Goal: Task Accomplishment & Management: Complete application form

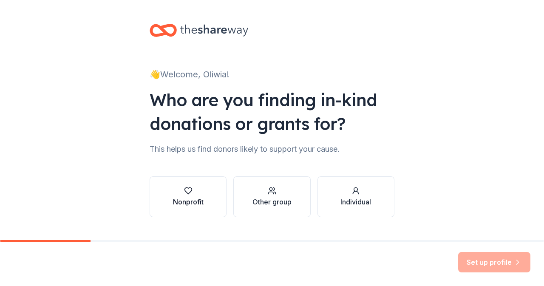
click at [192, 190] on div "button" at bounding box center [188, 191] width 31 height 9
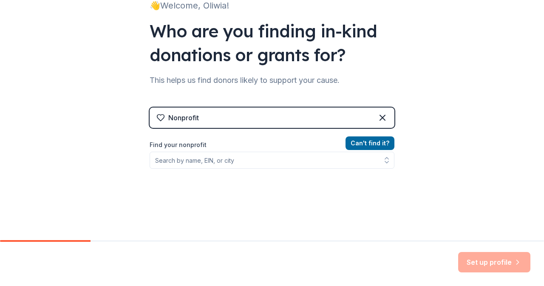
scroll to position [123, 0]
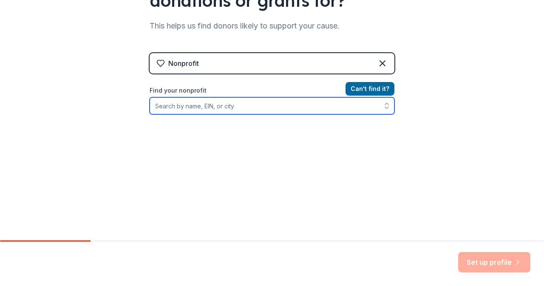
click at [221, 109] on input "Find your nonprofit" at bounding box center [272, 105] width 245 height 17
paste input "04-3635313"
type input "04-3635313"
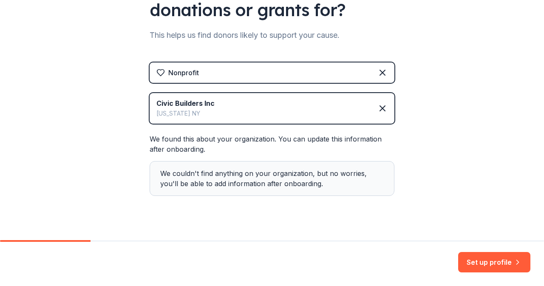
scroll to position [127, 0]
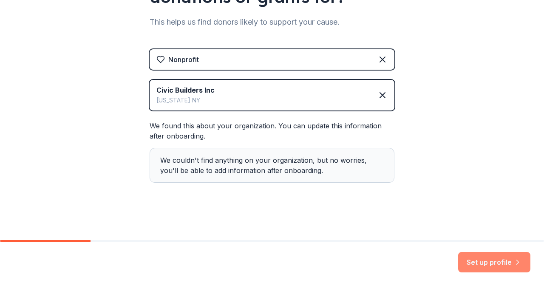
click at [488, 262] on button "Set up profile" at bounding box center [495, 262] width 72 height 20
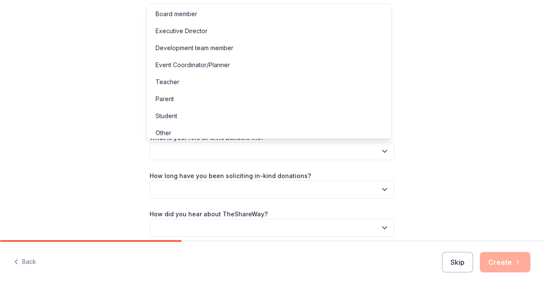
click at [224, 150] on button "button" at bounding box center [272, 151] width 245 height 18
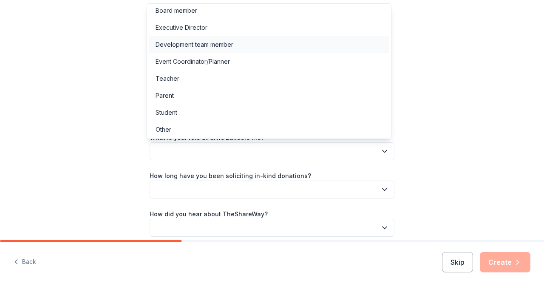
scroll to position [4, 0]
click at [236, 42] on div "Development team member" at bounding box center [269, 43] width 241 height 17
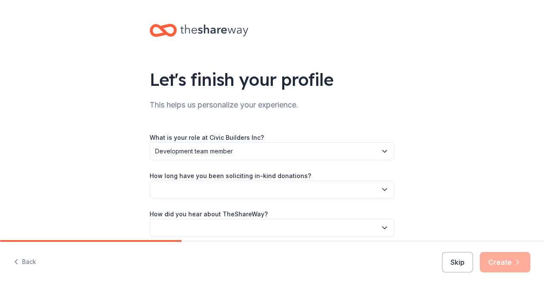
click at [189, 190] on button "button" at bounding box center [272, 190] width 245 height 18
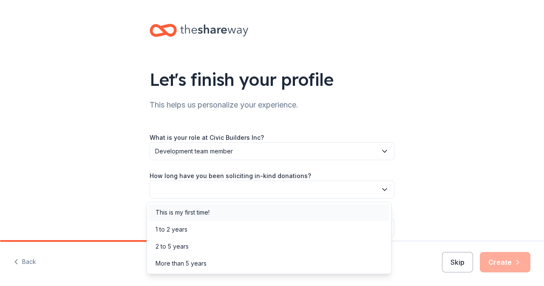
click at [185, 216] on div "This is my first time!" at bounding box center [183, 213] width 54 height 10
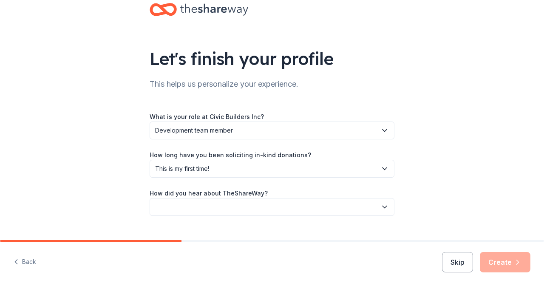
scroll to position [37, 0]
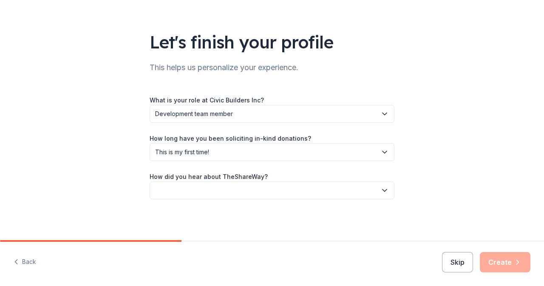
click at [191, 188] on button "button" at bounding box center [272, 191] width 245 height 18
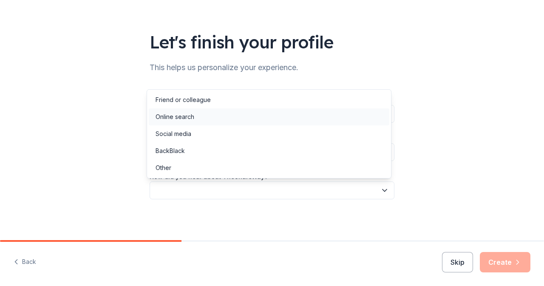
click at [174, 119] on div "Online search" at bounding box center [175, 117] width 39 height 10
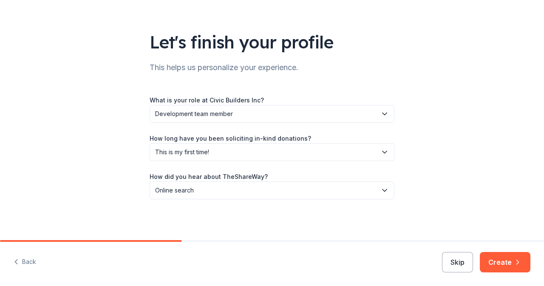
click at [121, 154] on div "Let's finish your profile This helps us personalize your experience. What is yo…" at bounding box center [272, 102] width 544 height 278
click at [521, 268] on button "Create" at bounding box center [505, 262] width 51 height 20
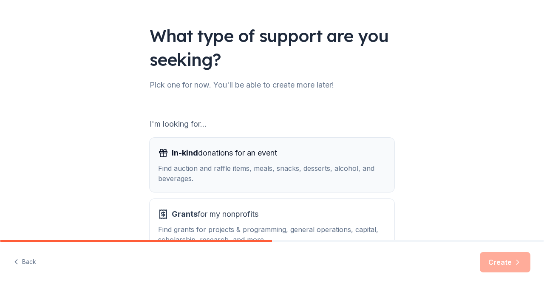
scroll to position [85, 0]
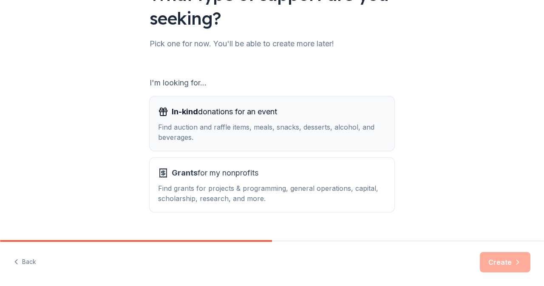
click at [214, 123] on div "Find auction and raffle items, meals, snacks, desserts, alcohol, and beverages." at bounding box center [272, 132] width 228 height 20
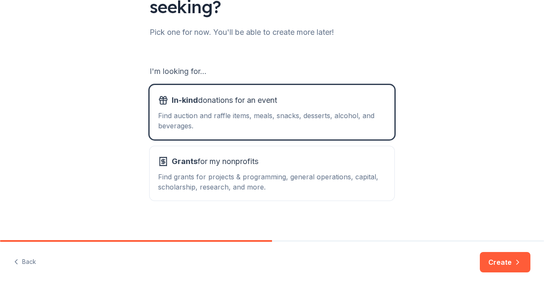
scroll to position [103, 0]
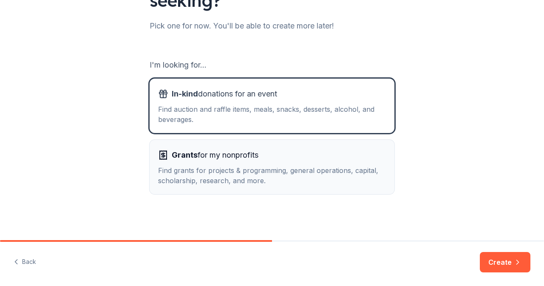
click at [305, 158] on div "Grants for my nonprofits" at bounding box center [272, 155] width 228 height 14
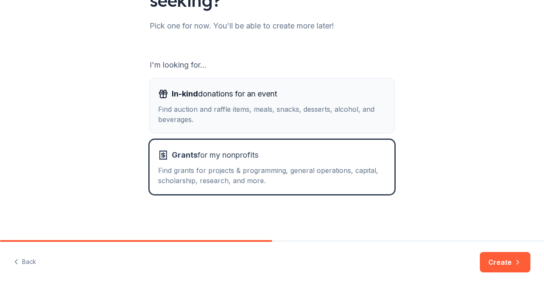
click at [293, 115] on div "Find auction and raffle items, meals, snacks, desserts, alcohol, and beverages." at bounding box center [272, 114] width 228 height 20
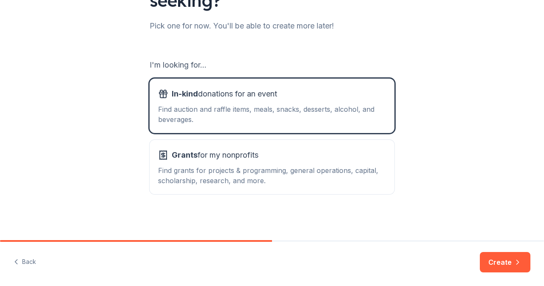
click at [507, 262] on button "Create" at bounding box center [505, 262] width 51 height 20
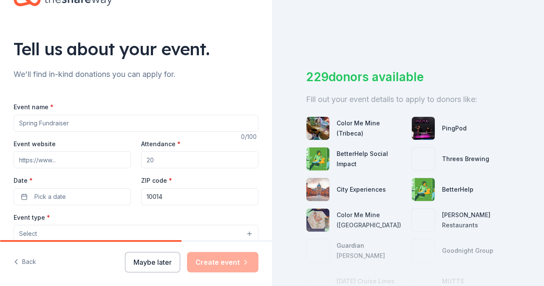
scroll to position [43, 0]
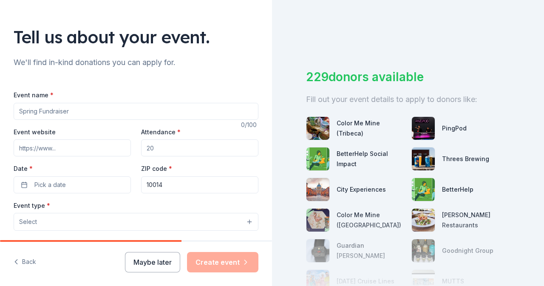
click at [79, 111] on input "Event name *" at bounding box center [136, 111] width 245 height 17
type input "Spaces That Inspire: A Fundraising Celebration"
click at [69, 152] on input "Event website" at bounding box center [72, 148] width 117 height 17
paste input "https://secure.givelively.org/event/civic-builders-inc/spaces-that-inspire"
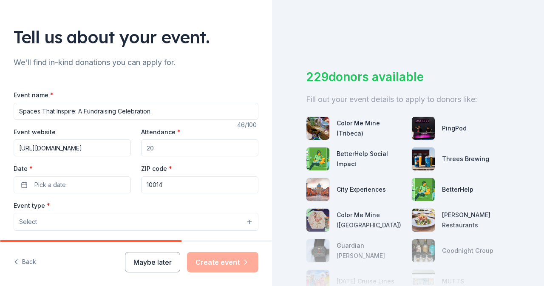
type input "https://secure.givelively.org/event/civic-builders-inc/spaces-that-inspire"
click at [181, 146] on input "Attendance *" at bounding box center [199, 148] width 117 height 17
type input "150"
click at [57, 190] on button "Pick a date" at bounding box center [72, 185] width 117 height 17
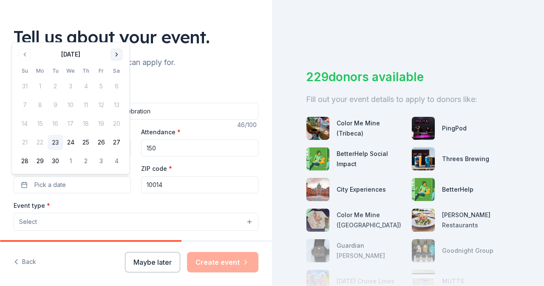
click at [115, 51] on button "Go to next month" at bounding box center [117, 54] width 12 height 12
click at [88, 145] on button "23" at bounding box center [85, 142] width 15 height 15
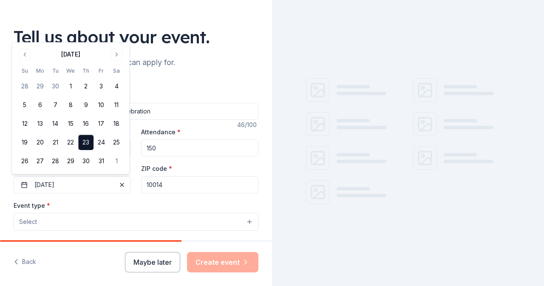
click at [169, 187] on input "10014" at bounding box center [199, 185] width 117 height 17
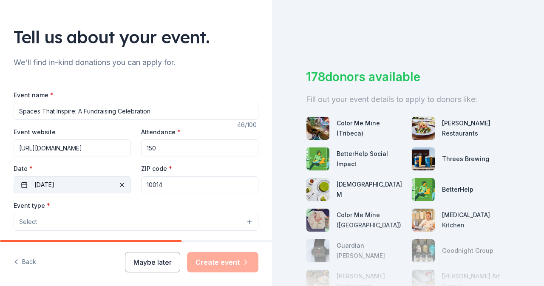
drag, startPoint x: 147, startPoint y: 184, endPoint x: 125, endPoint y: 185, distance: 22.5
click at [114, 186] on div "Event website https://secure.givelively.org/event/civic-builders-inc/spaces-tha…" at bounding box center [136, 160] width 245 height 67
paste input "03"
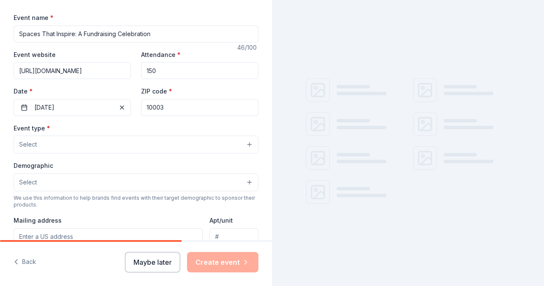
scroll to position [128, 0]
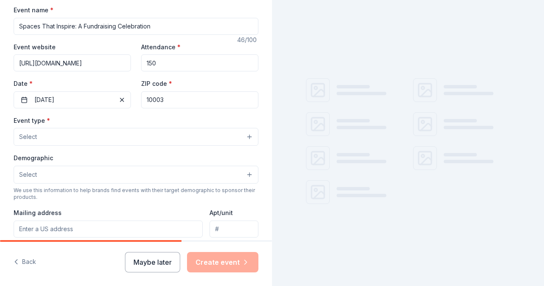
type input "10003"
click at [101, 140] on button "Select" at bounding box center [136, 137] width 245 height 18
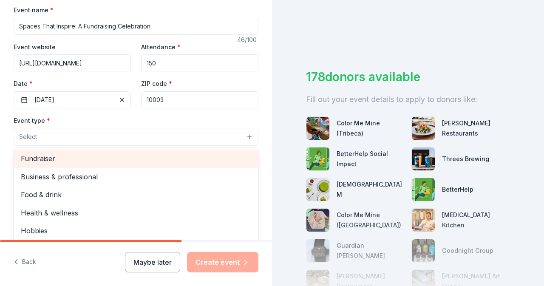
click at [99, 162] on span "Fundraiser" at bounding box center [136, 158] width 231 height 11
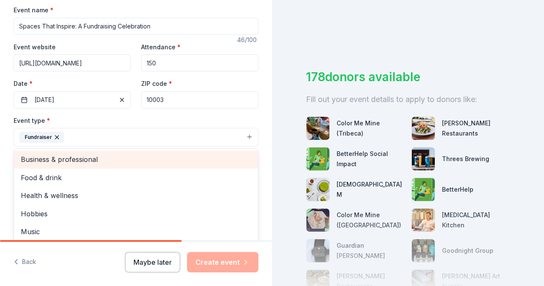
click at [105, 156] on span "Business & professional" at bounding box center [136, 159] width 231 height 11
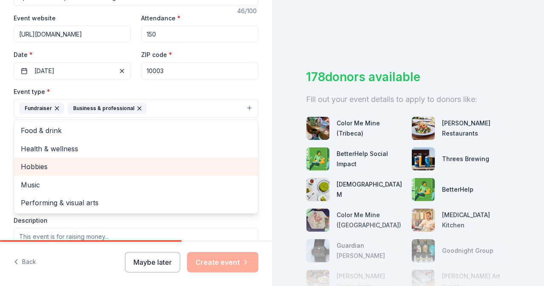
scroll to position [170, 0]
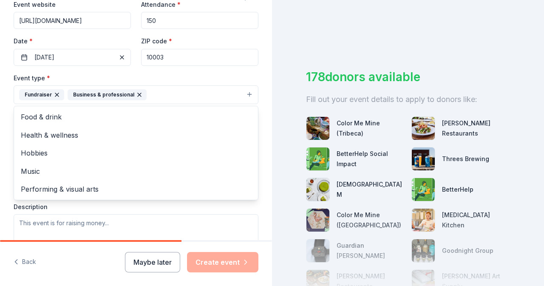
click at [136, 94] on icon "button" at bounding box center [139, 94] width 7 height 7
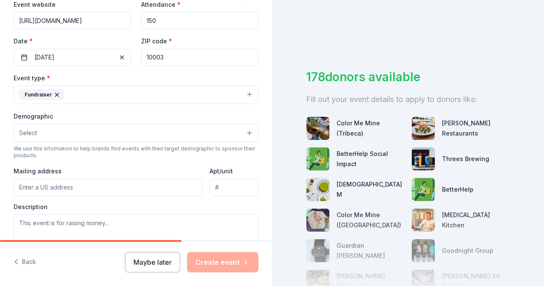
click at [97, 97] on button "Fundraiser" at bounding box center [136, 94] width 245 height 19
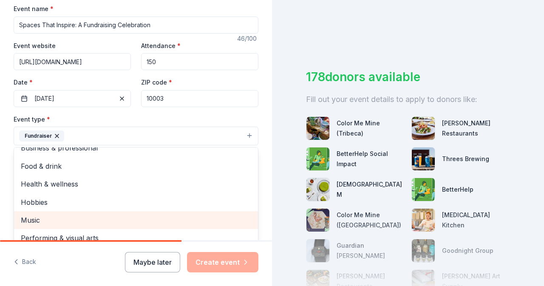
scroll to position [128, 0]
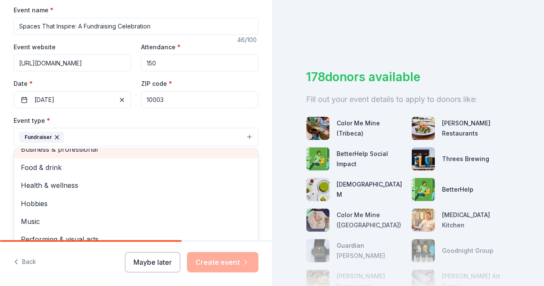
click at [83, 151] on span "Business & professional" at bounding box center [136, 149] width 231 height 11
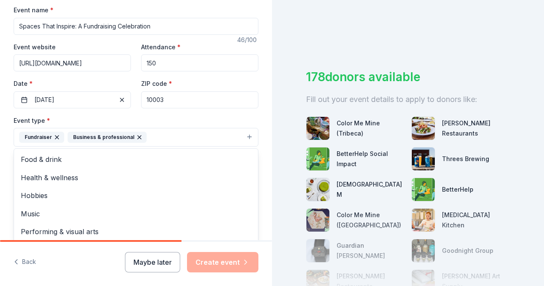
click at [115, 124] on div "Event type * Fundraiser Business & professional Food & drink Health & wellness …" at bounding box center [136, 131] width 245 height 32
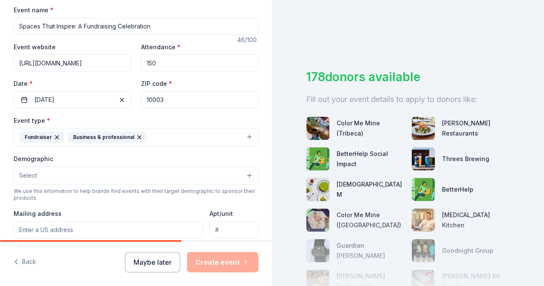
click at [94, 174] on button "Select" at bounding box center [136, 176] width 245 height 18
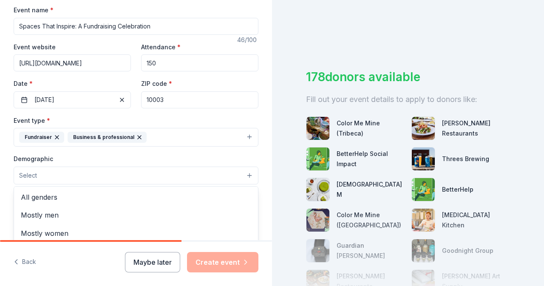
click at [136, 136] on div "Event type * Fundraiser Business & professional Demographic Select All genders …" at bounding box center [136, 205] width 245 height 180
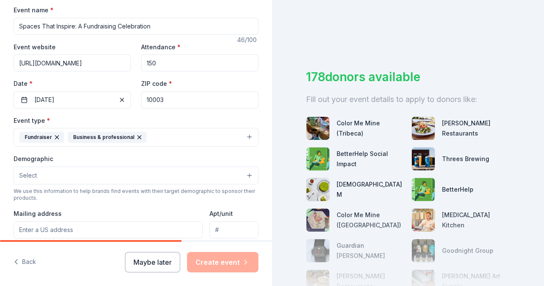
click at [136, 136] on icon "button" at bounding box center [139, 137] width 7 height 7
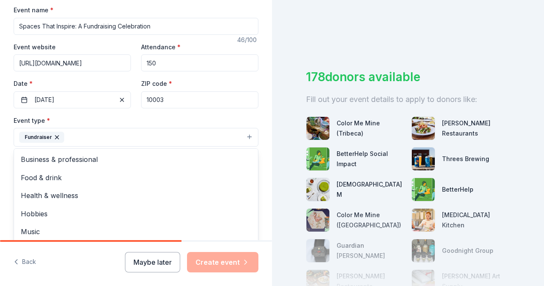
click at [0, 176] on div "Tell us about your event. We'll find in-kind donations you can apply for. Event…" at bounding box center [136, 155] width 272 height 567
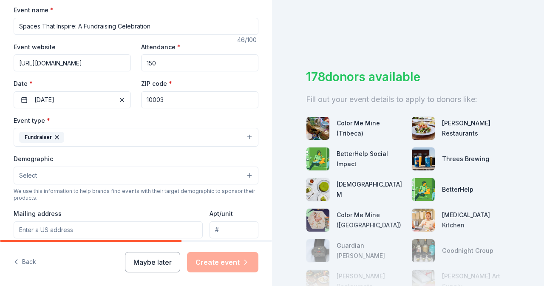
click at [26, 172] on span "Select" at bounding box center [28, 176] width 18 height 10
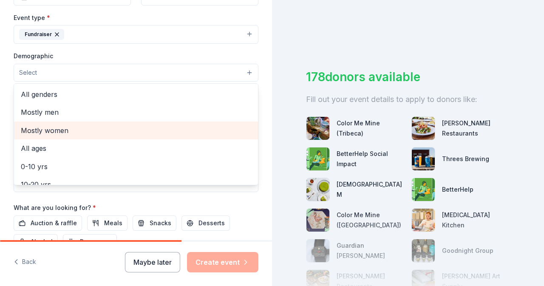
scroll to position [213, 0]
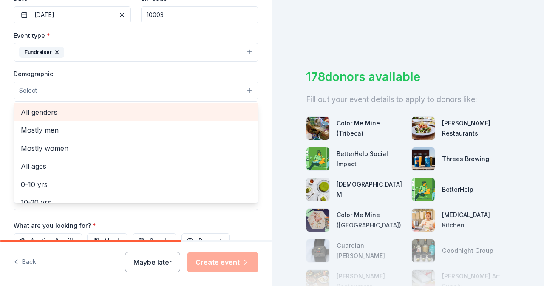
click at [46, 108] on span "All genders" at bounding box center [136, 112] width 231 height 11
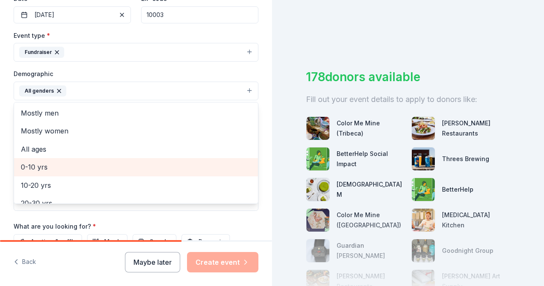
scroll to position [43, 0]
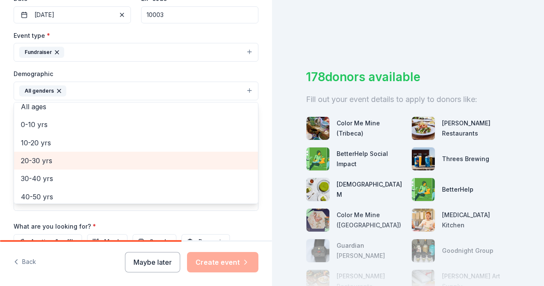
click at [73, 162] on span "20-30 yrs" at bounding box center [136, 160] width 231 height 11
click at [63, 156] on span "30-40 yrs" at bounding box center [136, 160] width 231 height 11
click at [60, 163] on span "40-50 yrs" at bounding box center [136, 160] width 231 height 11
click at [61, 162] on span "50-60 yrs" at bounding box center [136, 160] width 231 height 11
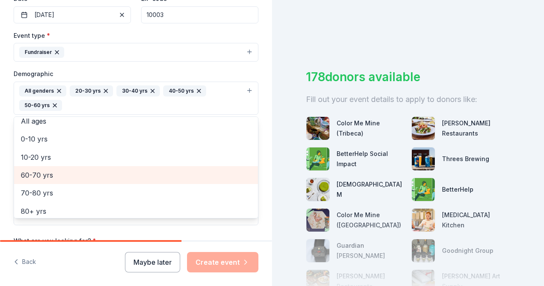
click at [54, 172] on span "60-70 yrs" at bounding box center [136, 175] width 231 height 11
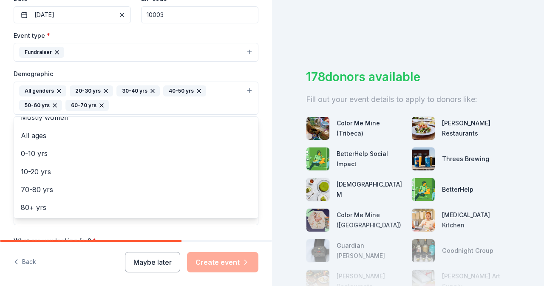
click at [1, 141] on div "Tell us about your event. We'll find in-kind donations you can apply for. Event…" at bounding box center [136, 78] width 272 height 582
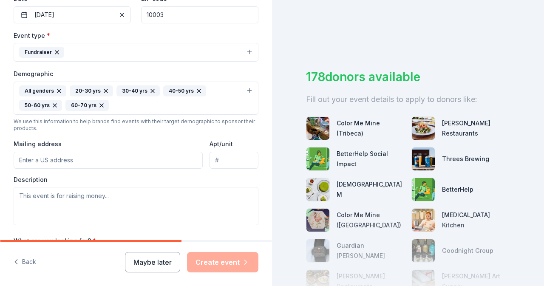
click at [165, 158] on input "Mailing address" at bounding box center [108, 160] width 189 height 17
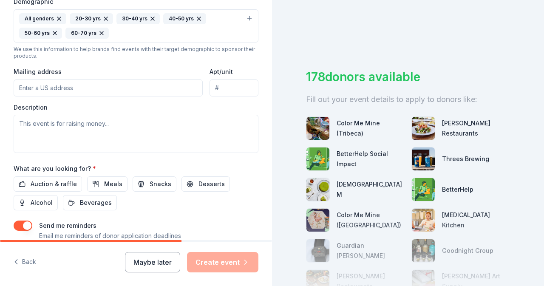
scroll to position [298, 0]
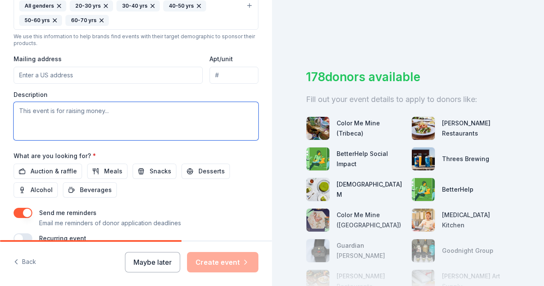
click at [151, 120] on textarea at bounding box center [136, 121] width 245 height 38
paste textarea "Spaces That Inspire brings together supporters, educators, and community leader…"
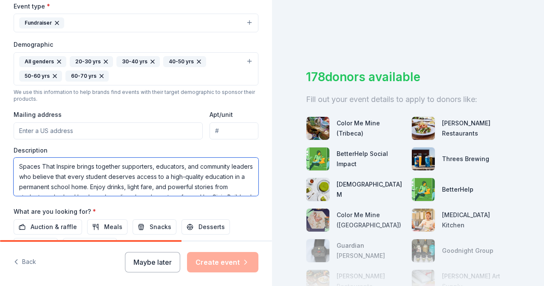
scroll to position [255, 0]
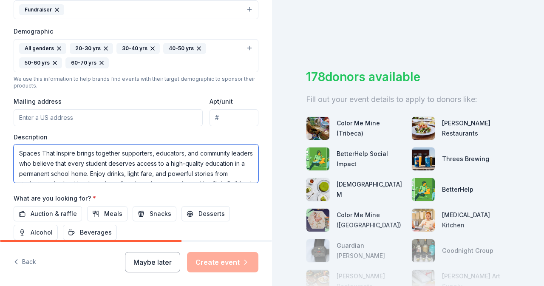
click at [132, 174] on textarea "Spaces That Inspire brings together supporters, educators, and community leader…" at bounding box center [136, 164] width 245 height 38
paste textarea "celebrate Civic Builders’ mission and ensure every child has access to an excel…"
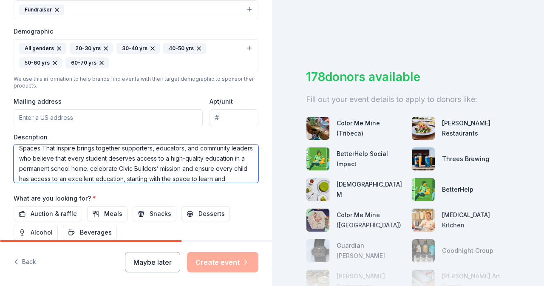
scroll to position [0, 0]
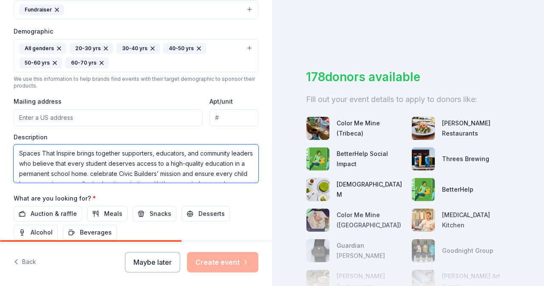
click at [131, 169] on textarea "Spaces That Inspire brings together supporters, educators, and community leader…" at bounding box center [136, 164] width 245 height 38
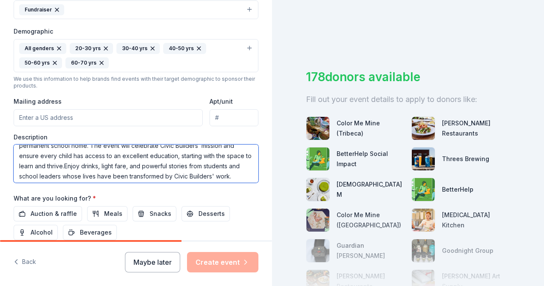
scroll to position [30, 0]
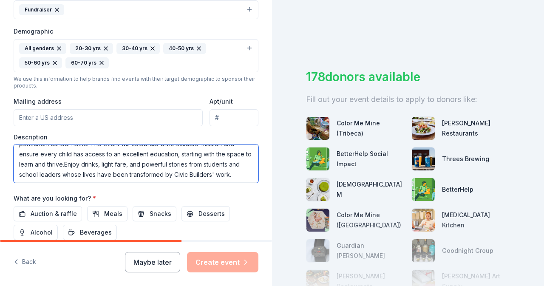
click at [138, 163] on textarea "Spaces That Inspire brings together supporters, educators, and community leader…" at bounding box center [136, 164] width 245 height 38
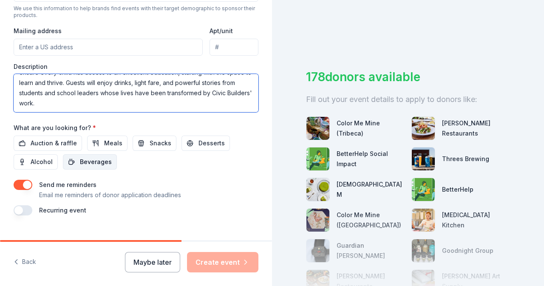
scroll to position [339, 0]
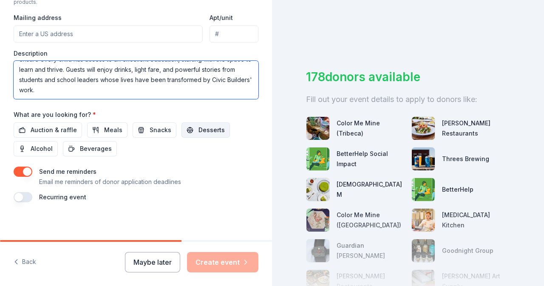
type textarea "Spaces That Inspire brings together supporters, educators, and community leader…"
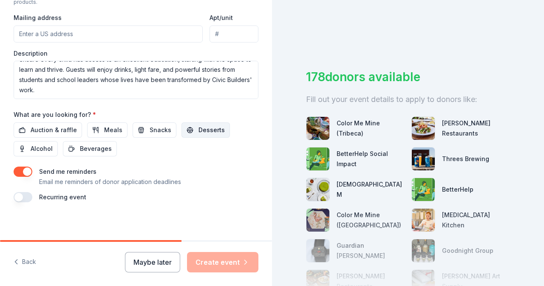
click at [208, 128] on span "Desserts" at bounding box center [212, 130] width 26 height 10
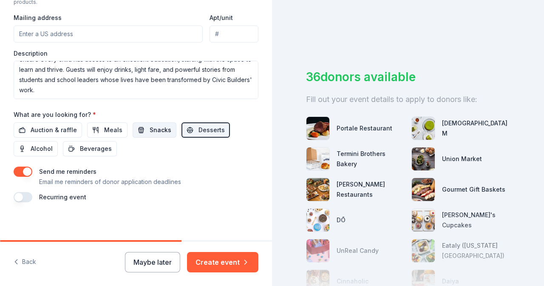
click at [150, 125] on span "Snacks" at bounding box center [161, 130] width 22 height 10
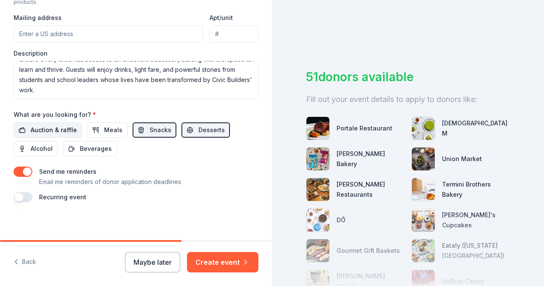
click at [44, 127] on span "Auction & raffle" at bounding box center [54, 130] width 46 height 10
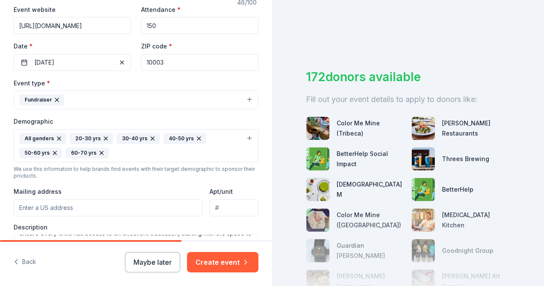
scroll to position [211, 0]
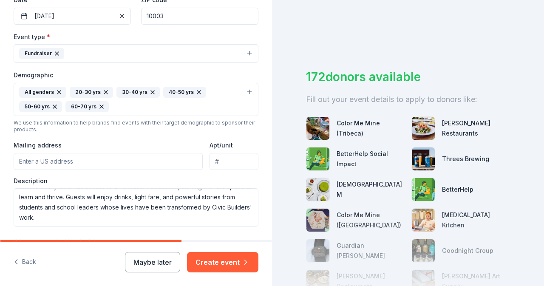
click at [153, 162] on input "Mailing address" at bounding box center [108, 161] width 189 height 17
type input "180 Varick Street, New York, NY, 10014"
click at [168, 141] on div "Mailing address 180 Varick Street, New York, NY, 10014" at bounding box center [108, 155] width 189 height 30
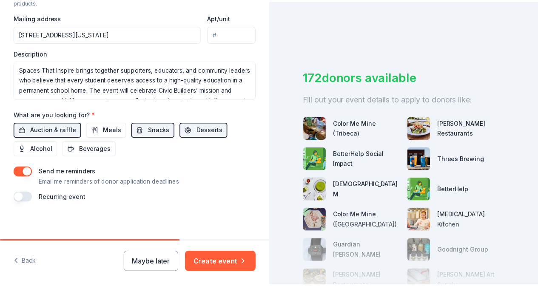
scroll to position [41, 0]
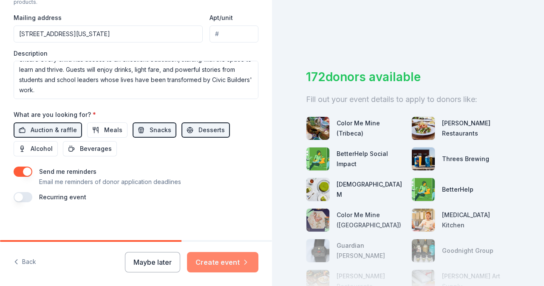
click at [241, 263] on button "Create event" at bounding box center [222, 262] width 71 height 20
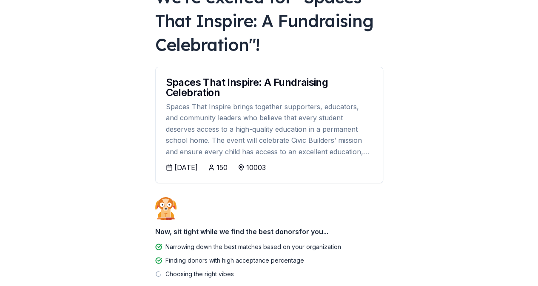
scroll to position [33, 0]
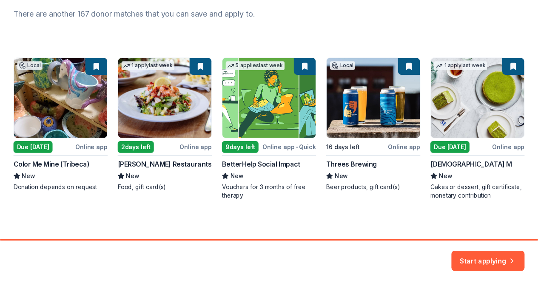
scroll to position [117, 0]
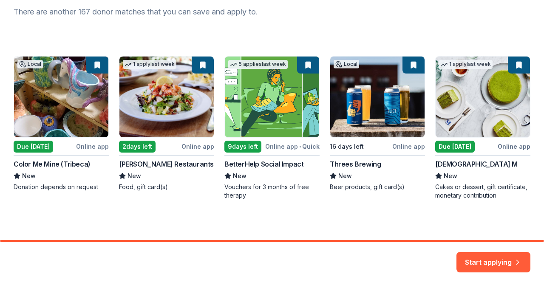
click at [521, 254] on button "Start applying" at bounding box center [494, 257] width 74 height 20
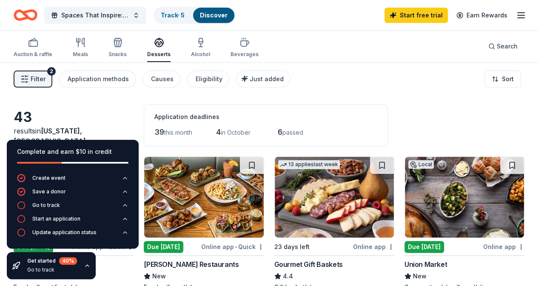
click at [347, 91] on div "Filter 2 Application methods Causes Eligibility Just added Sort" at bounding box center [269, 79] width 538 height 34
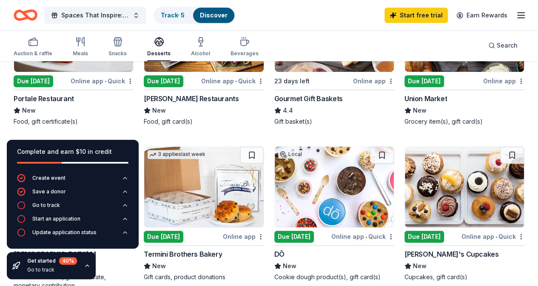
scroll to position [213, 0]
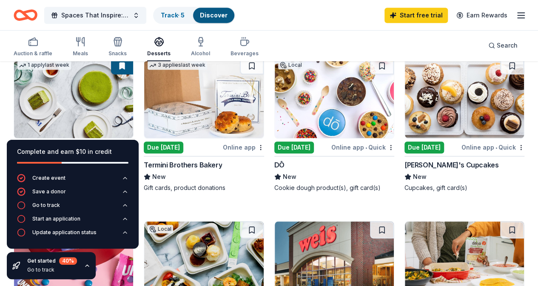
scroll to position [255, 0]
click at [405, 113] on img at bounding box center [464, 97] width 119 height 81
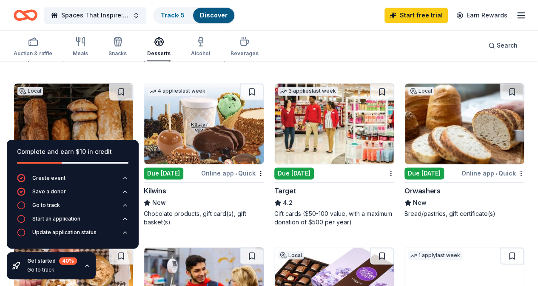
scroll to position [553, 0]
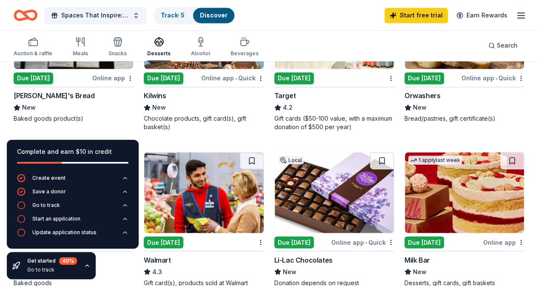
scroll to position [595, 0]
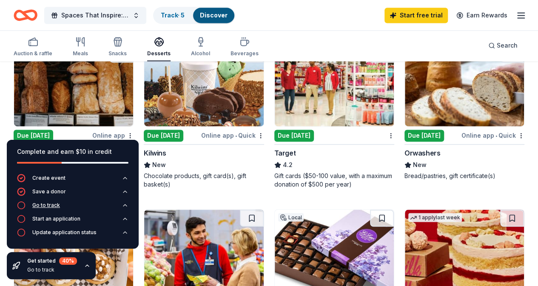
click at [43, 208] on div "Go to track" at bounding box center [46, 205] width 28 height 7
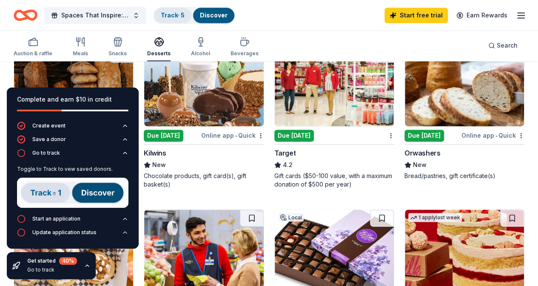
click at [183, 14] on link "Track · 5" at bounding box center [173, 14] width 24 height 7
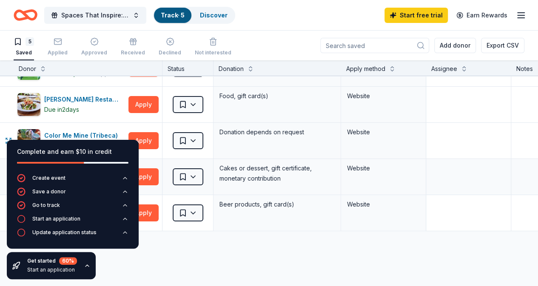
scroll to position [43, 0]
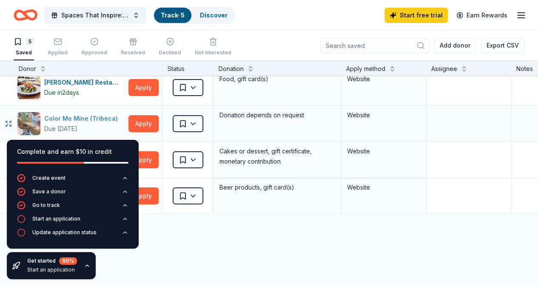
click at [84, 116] on div "Color Me Mine (Tribeca)" at bounding box center [82, 119] width 77 height 10
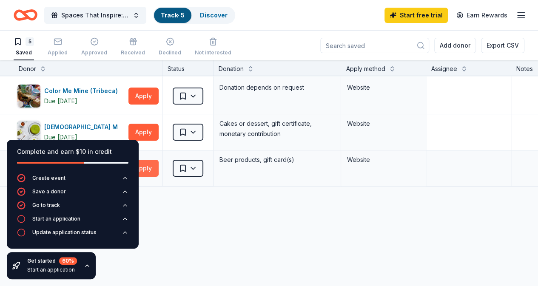
scroll to position [128, 0]
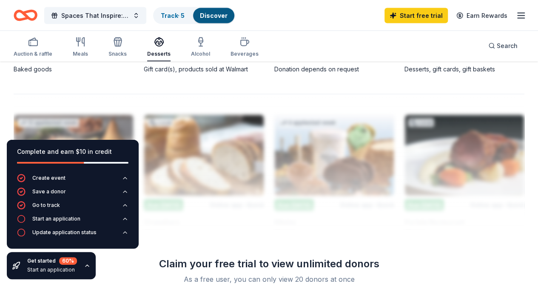
scroll to position [850, 0]
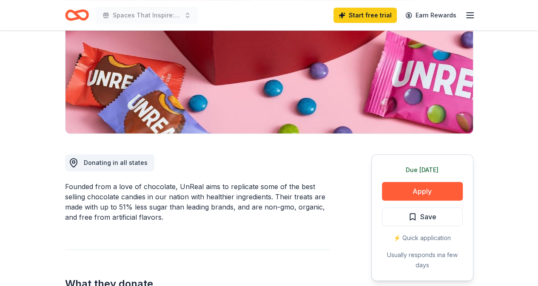
scroll to position [213, 0]
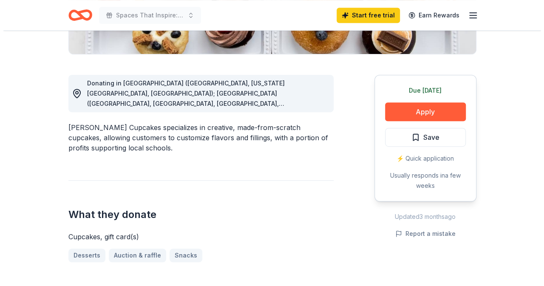
scroll to position [179, 0]
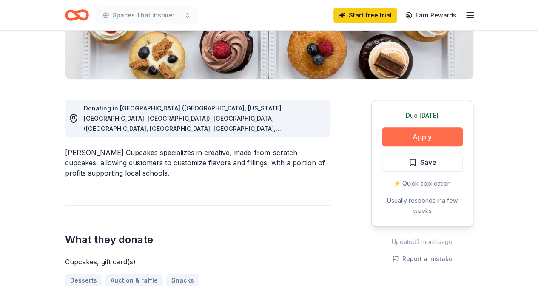
click at [436, 134] on button "Apply" at bounding box center [422, 137] width 81 height 19
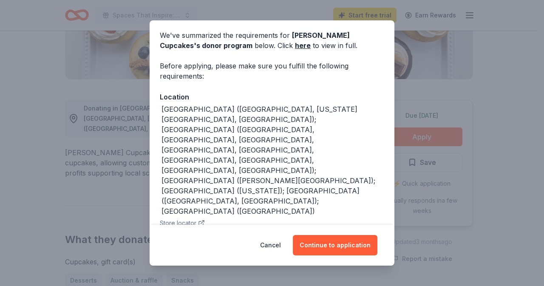
scroll to position [42, 0]
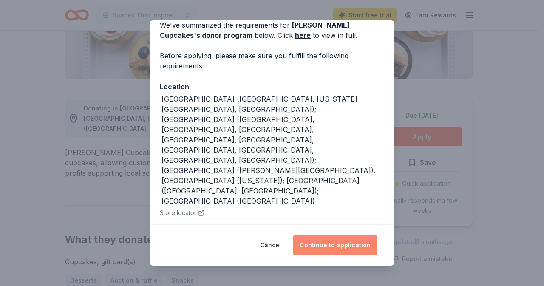
click at [350, 247] on button "Continue to application" at bounding box center [335, 245] width 85 height 20
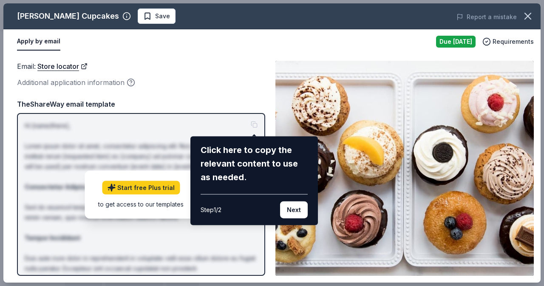
click at [305, 209] on button "Next" at bounding box center [294, 210] width 28 height 17
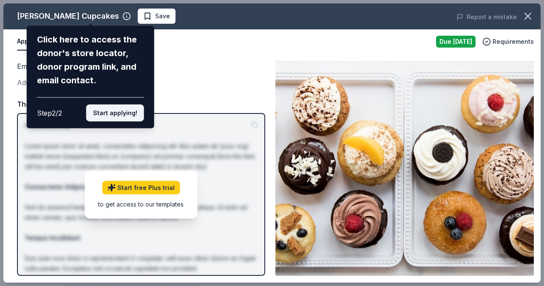
click at [128, 116] on button "Start applying!" at bounding box center [115, 113] width 58 height 17
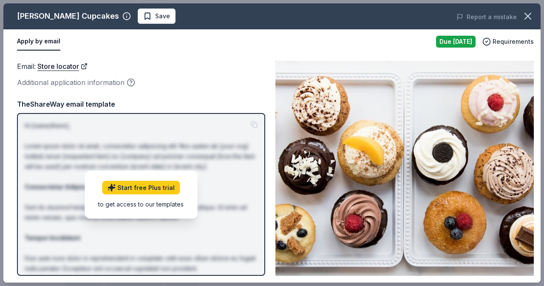
click at [130, 82] on div "Molly's Cupcakes Save Report a mistake Apply by email Due today Requirements Em…" at bounding box center [272, 142] width 538 height 279
click at [503, 42] on span "Requirements" at bounding box center [513, 42] width 41 height 10
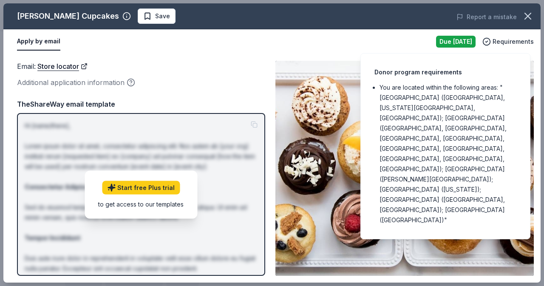
click at [275, 83] on div "Email : Store locator Additional application information Email : Store locator …" at bounding box center [272, 168] width 538 height 229
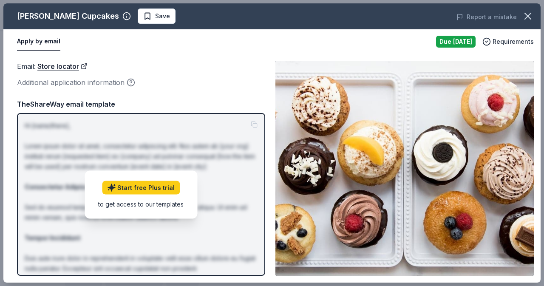
click at [51, 40] on button "Apply by email" at bounding box center [38, 42] width 43 height 18
click at [67, 70] on link "Store locator" at bounding box center [62, 66] width 50 height 11
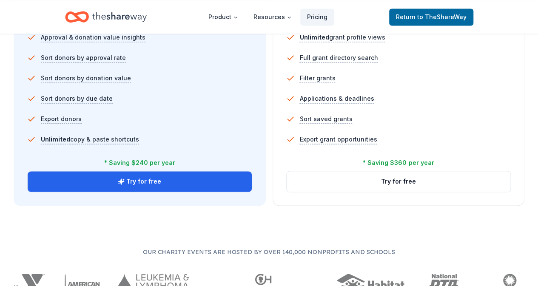
scroll to position [723, 0]
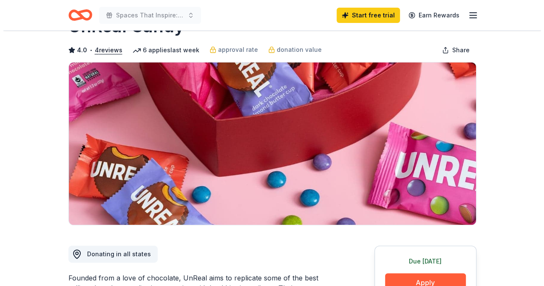
scroll to position [170, 0]
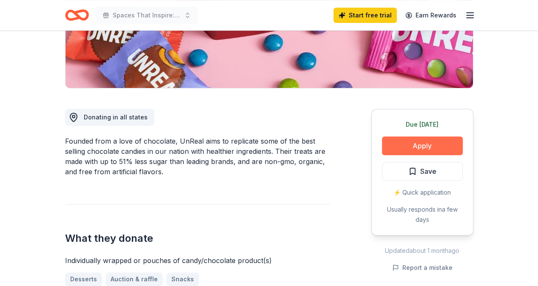
click at [452, 149] on button "Apply" at bounding box center [422, 146] width 81 height 19
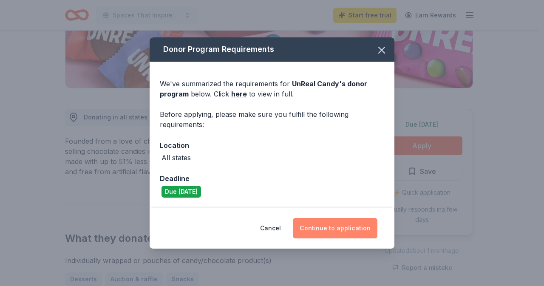
click at [342, 225] on button "Continue to application" at bounding box center [335, 228] width 85 height 20
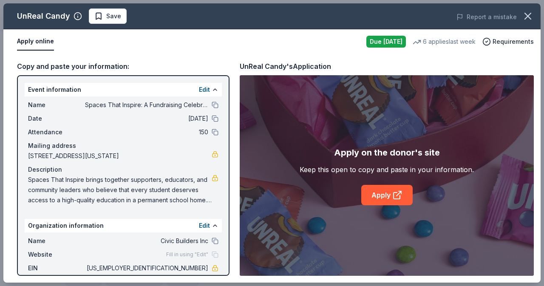
scroll to position [0, 0]
click at [380, 197] on link "Apply" at bounding box center [387, 195] width 51 height 20
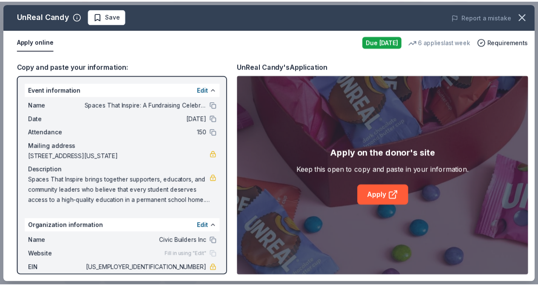
scroll to position [32, 0]
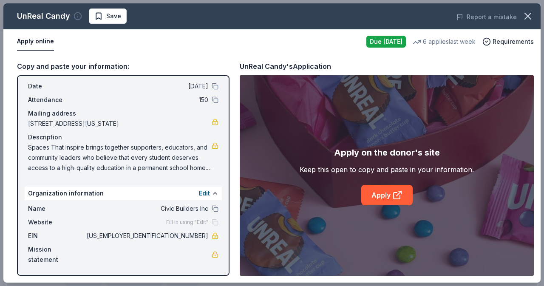
click at [74, 18] on icon "button" at bounding box center [78, 16] width 9 height 9
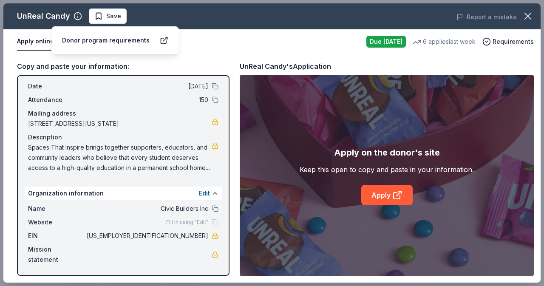
click at [90, 37] on div "Donor program requirements" at bounding box center [106, 40] width 88 height 10
click at [160, 36] on icon at bounding box center [164, 40] width 9 height 9
click at [524, 12] on icon "button" at bounding box center [528, 16] width 12 height 12
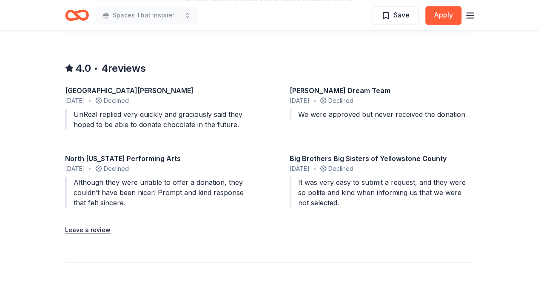
scroll to position [766, 0]
